Goal: Information Seeking & Learning: Learn about a topic

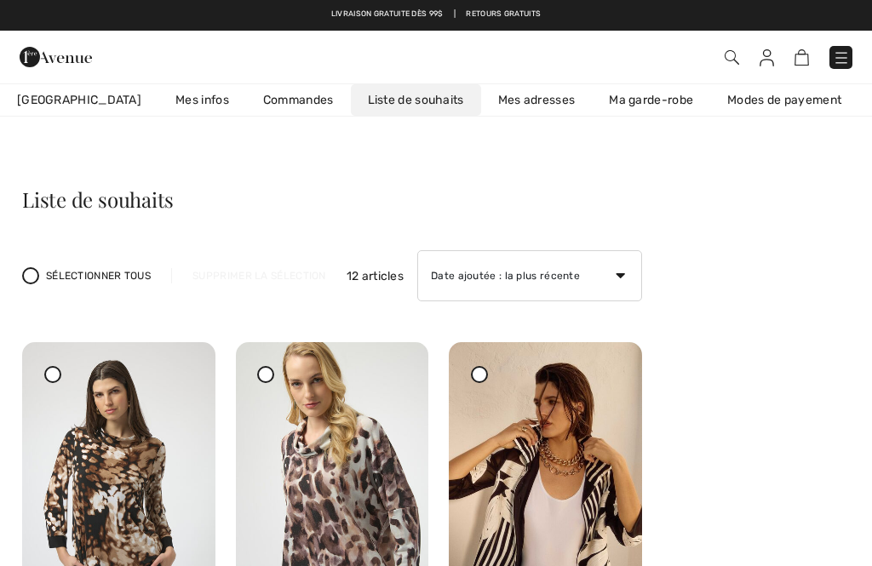
click at [847, 60] on img at bounding box center [841, 57] width 17 height 17
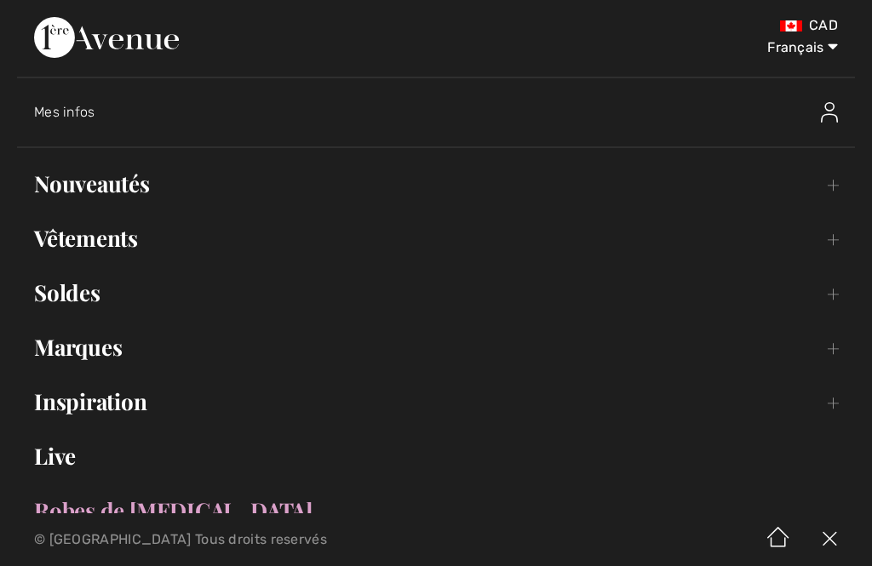
click at [168, 177] on link "Nouveautés Toggle submenu" at bounding box center [436, 183] width 838 height 37
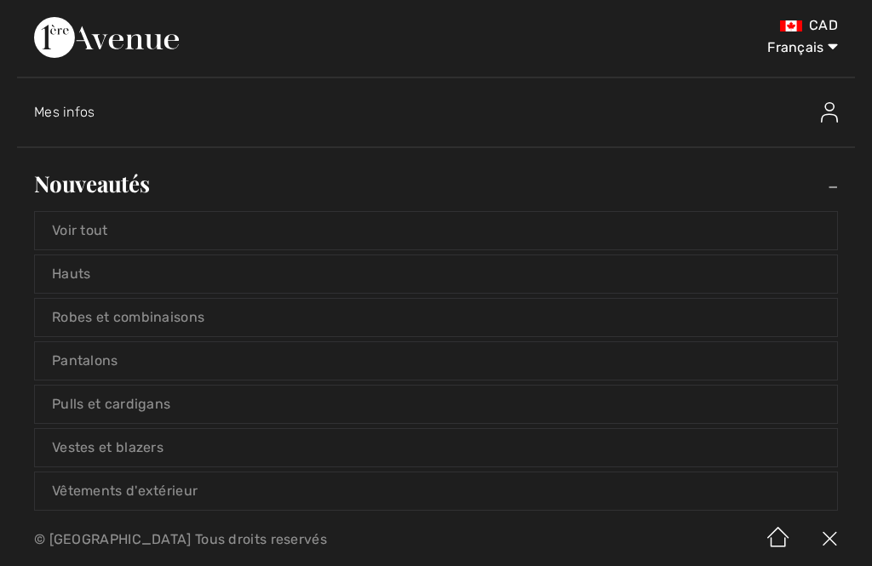
click at [216, 461] on link "Vestes et blazers" at bounding box center [436, 447] width 802 height 37
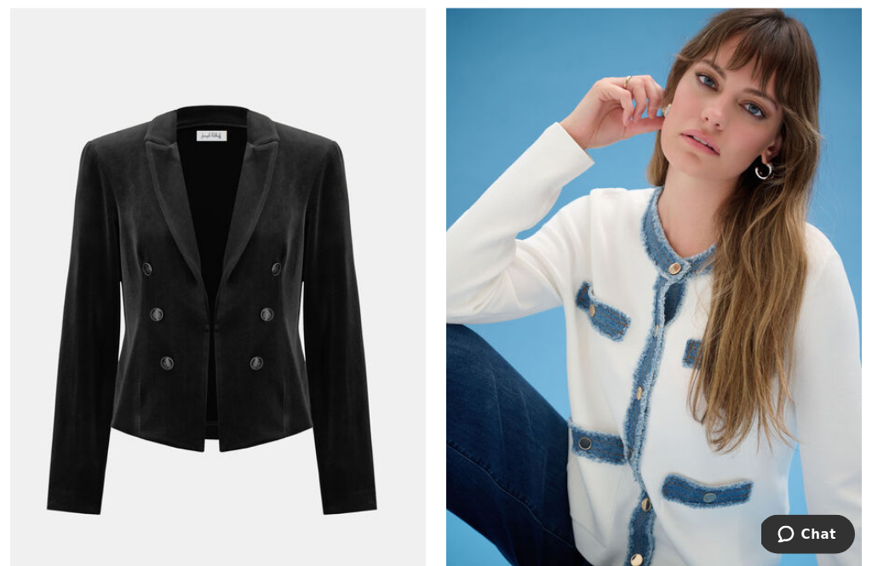
scroll to position [4543, 0]
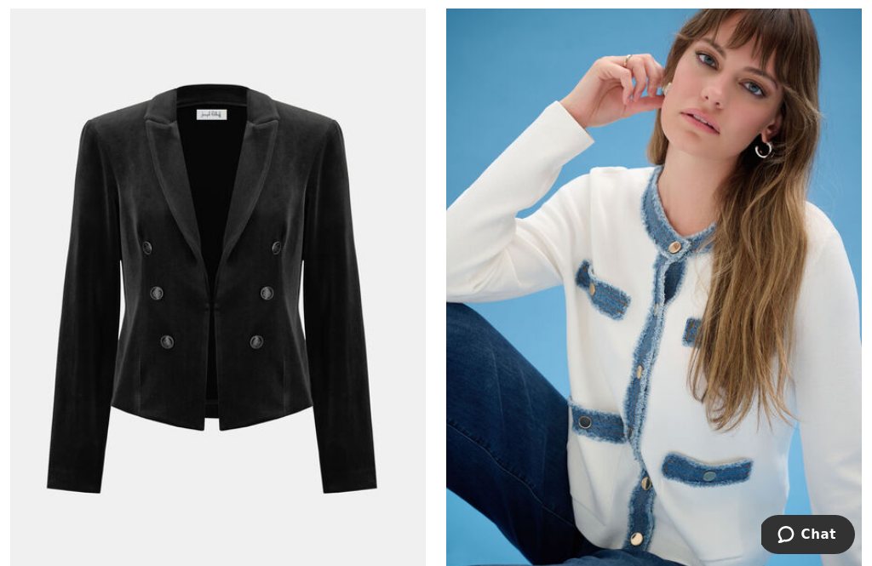
click at [816, 255] on img at bounding box center [653, 291] width 415 height 623
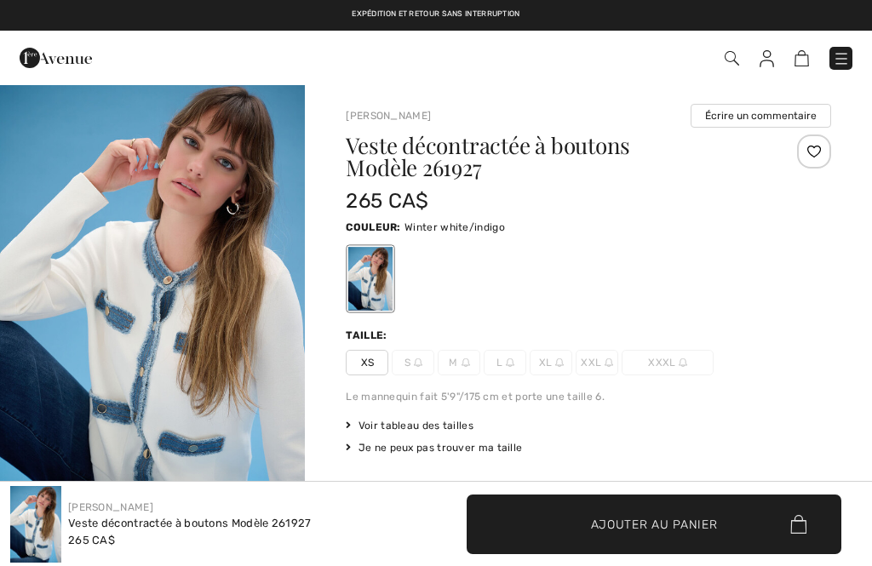
checkbox input "true"
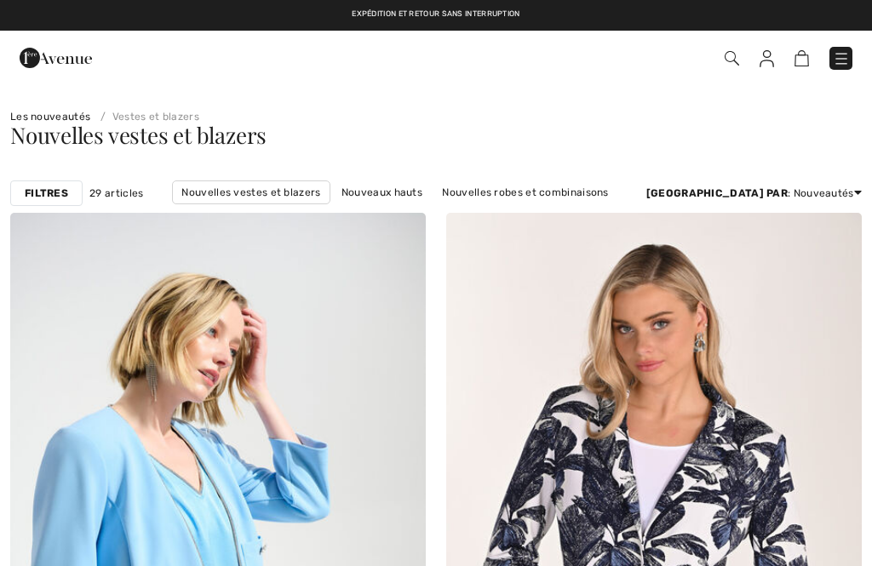
checkbox input "true"
click at [851, 48] on link at bounding box center [840, 58] width 23 height 23
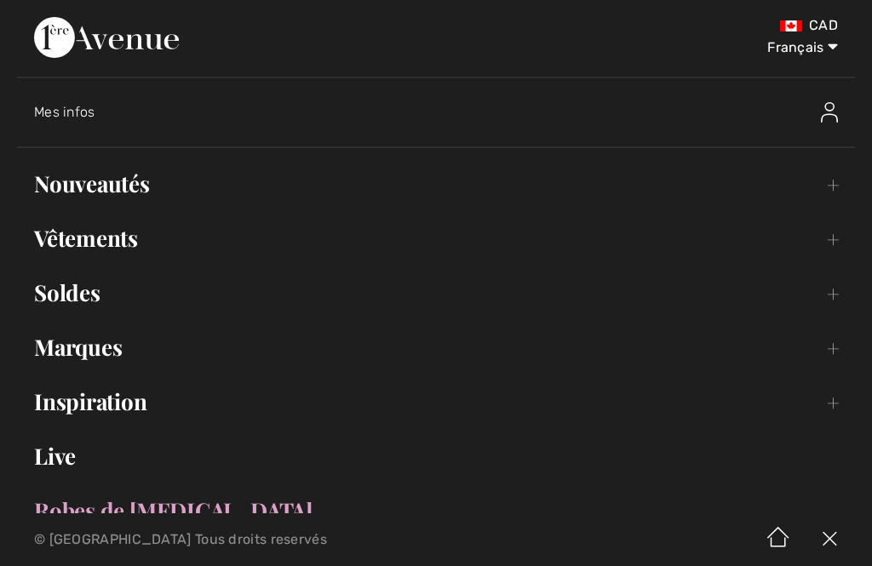
click at [155, 187] on link "Nouveautés Toggle submenu" at bounding box center [436, 183] width 838 height 37
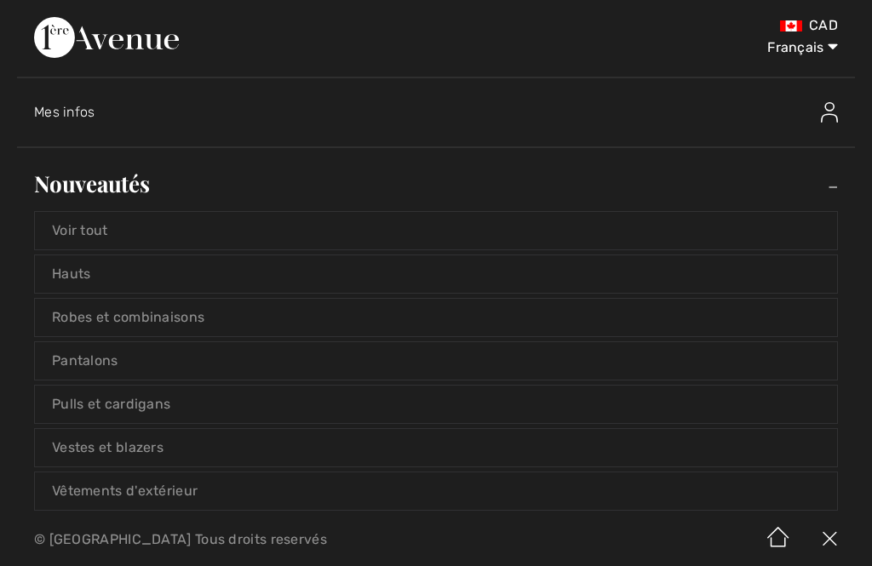
click at [235, 405] on link "Pulls et cardigans" at bounding box center [436, 404] width 802 height 37
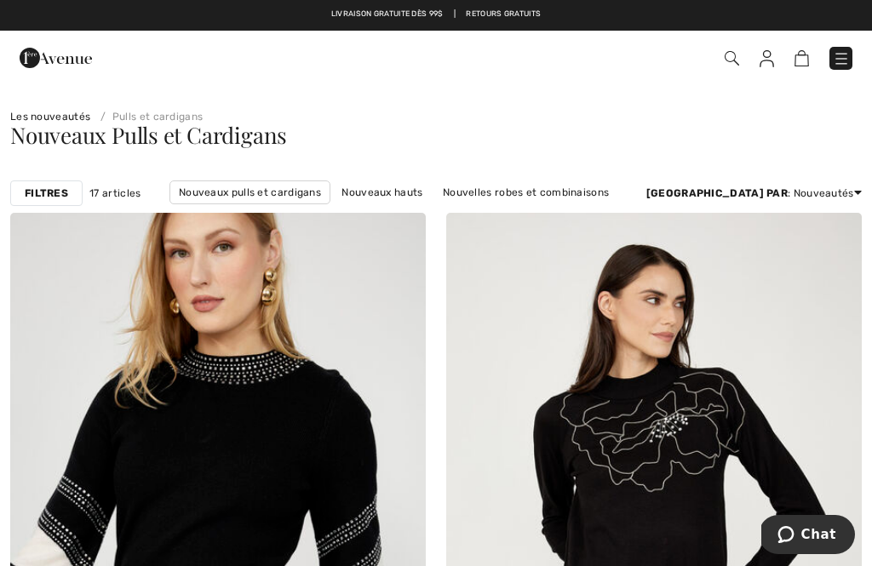
click at [844, 63] on img at bounding box center [841, 58] width 17 height 17
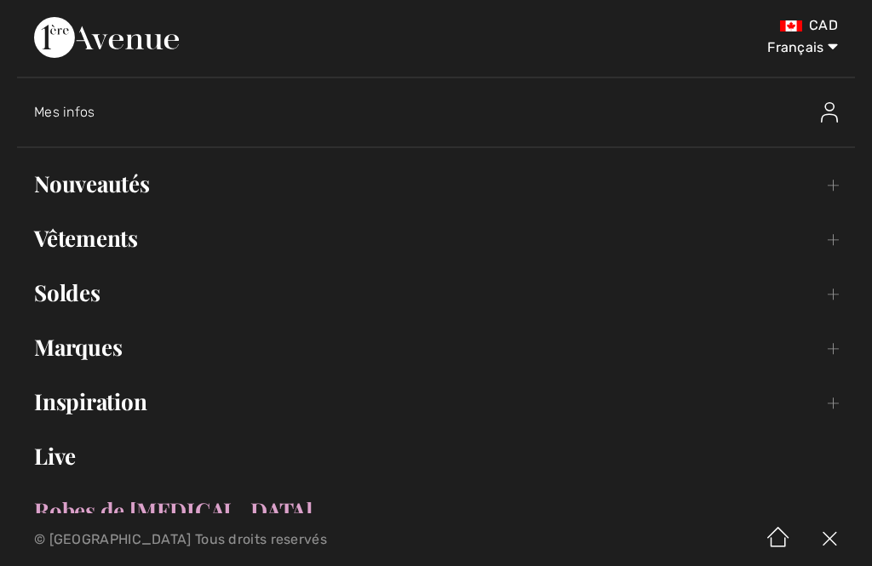
click at [168, 173] on link "Nouveautés Toggle submenu" at bounding box center [436, 183] width 838 height 37
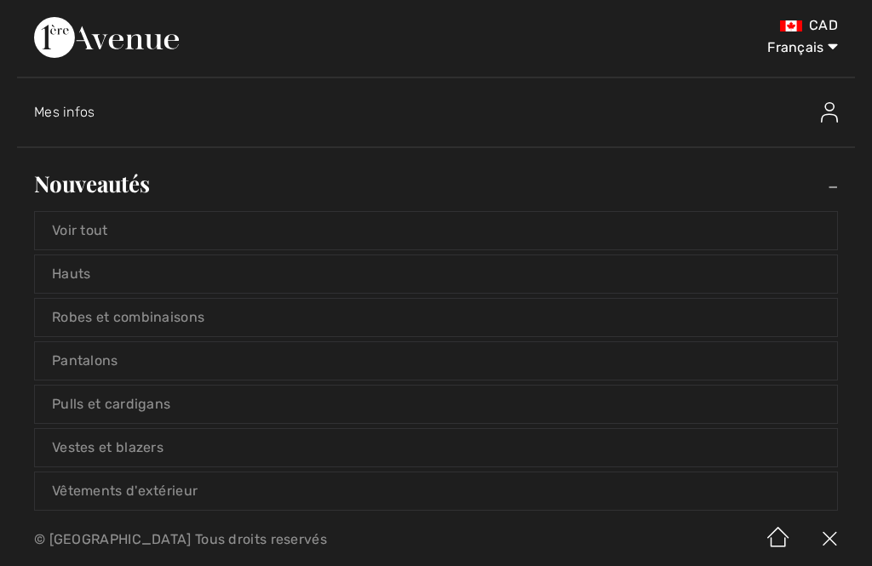
click at [167, 360] on link "Pantalons" at bounding box center [436, 360] width 802 height 37
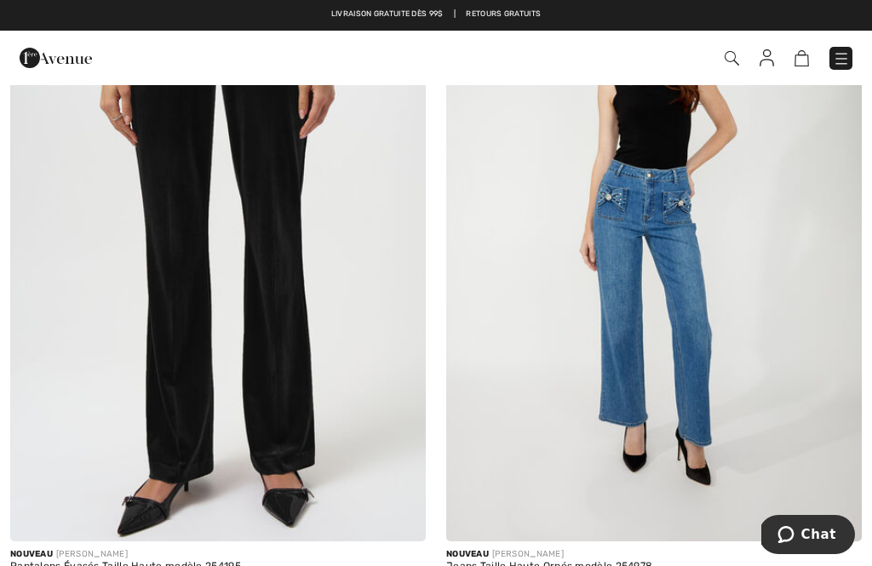
scroll to position [294, 0]
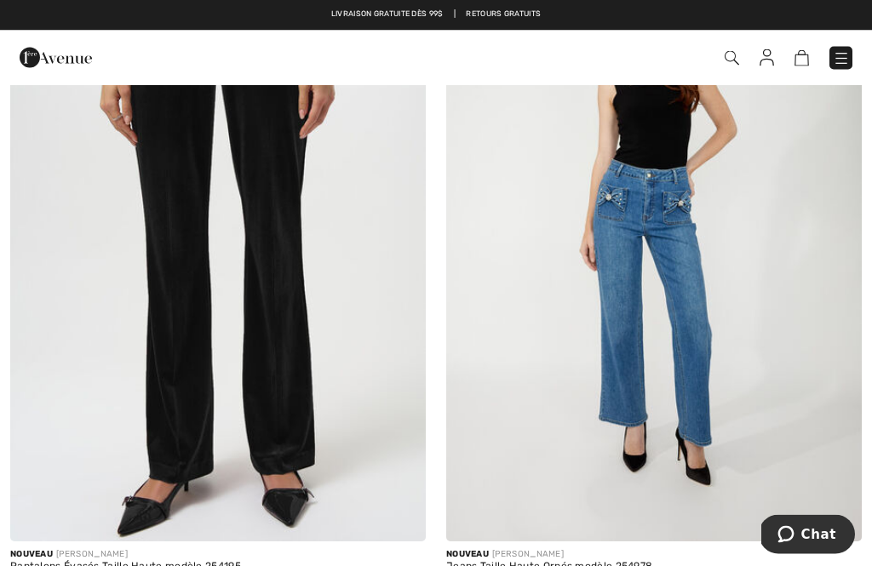
click at [801, 301] on img at bounding box center [653, 230] width 415 height 623
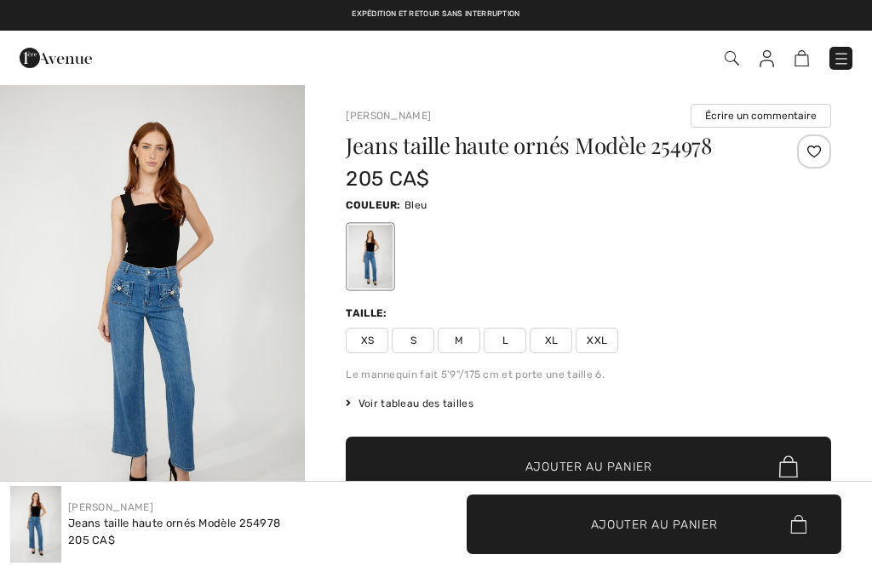
checkbox input "true"
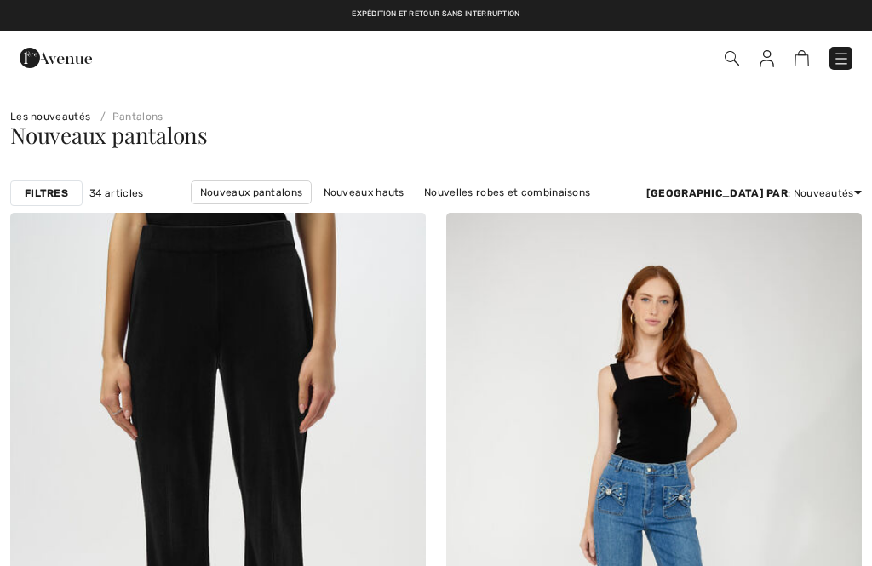
scroll to position [494, 0]
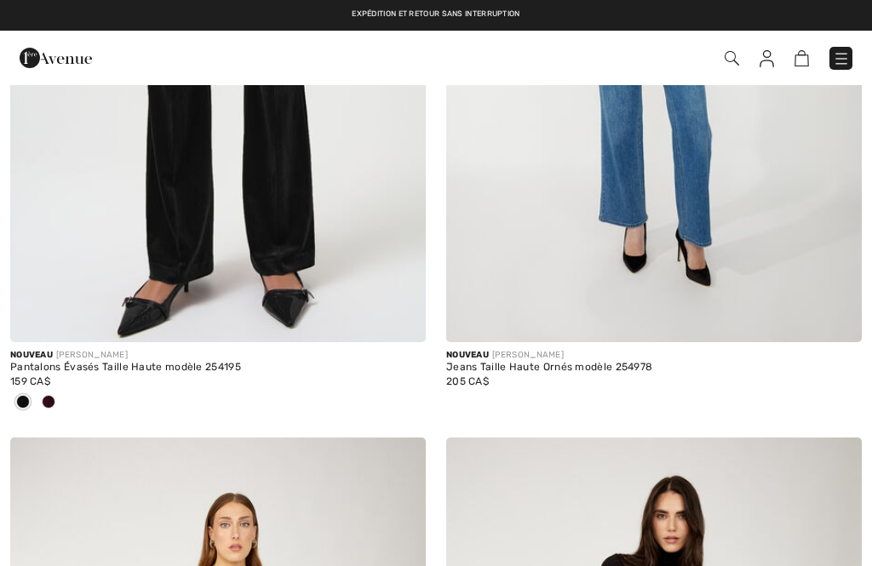
checkbox input "true"
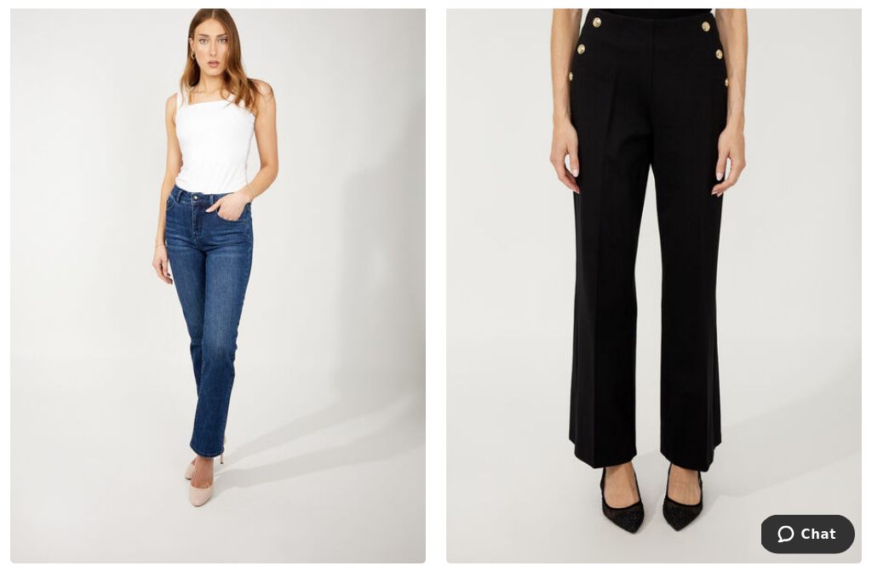
scroll to position [4639, 0]
click at [800, 271] on img at bounding box center [653, 251] width 415 height 623
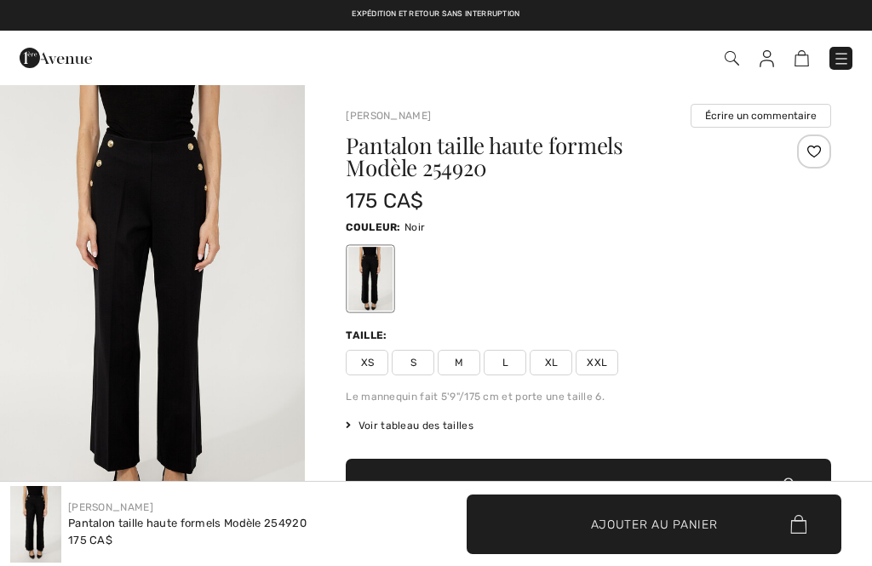
checkbox input "true"
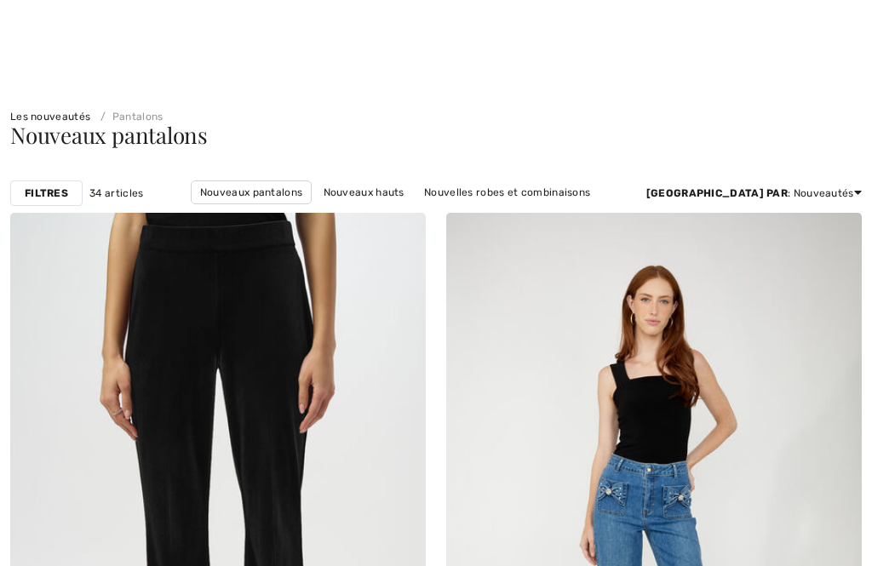
checkbox input "true"
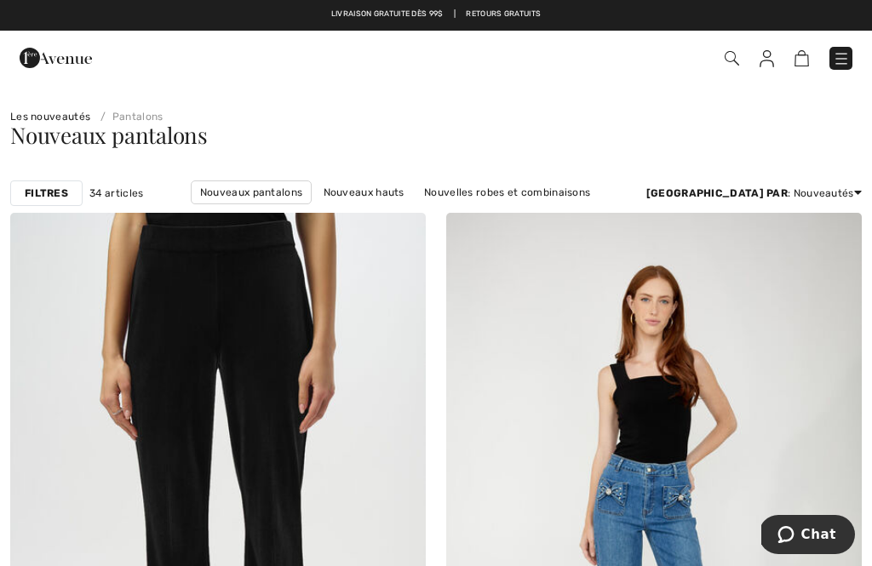
click at [846, 55] on img at bounding box center [841, 58] width 17 height 17
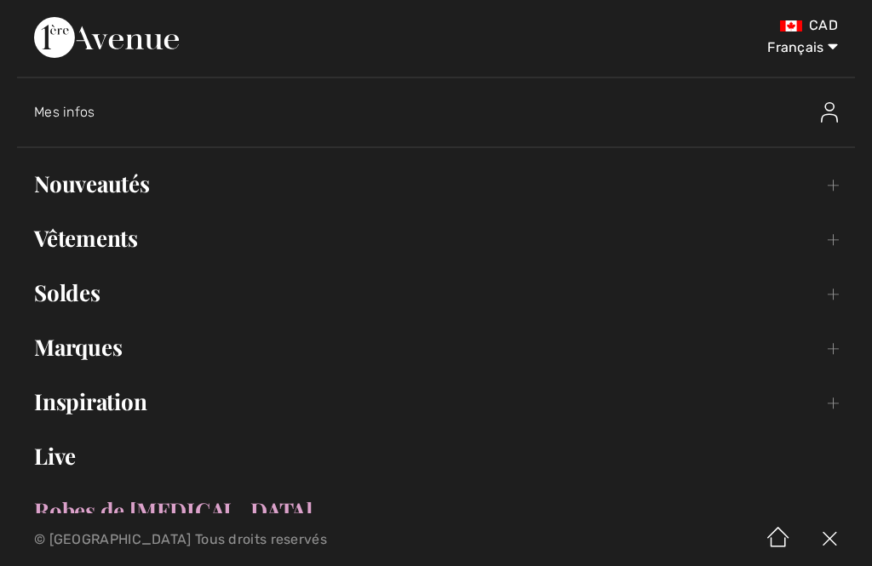
click at [196, 175] on link "Nouveautés Toggle submenu" at bounding box center [436, 183] width 838 height 37
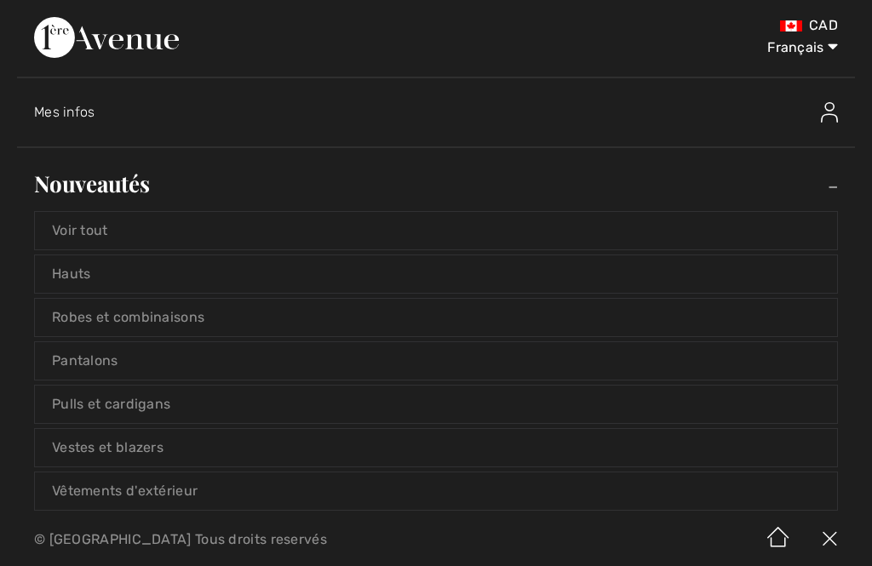
click at [175, 271] on link "Hauts" at bounding box center [436, 273] width 802 height 37
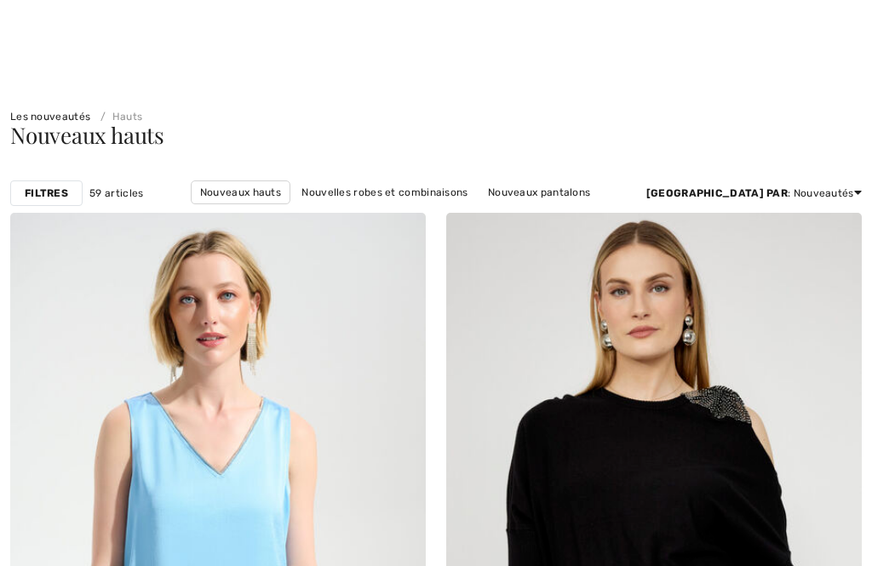
checkbox input "true"
